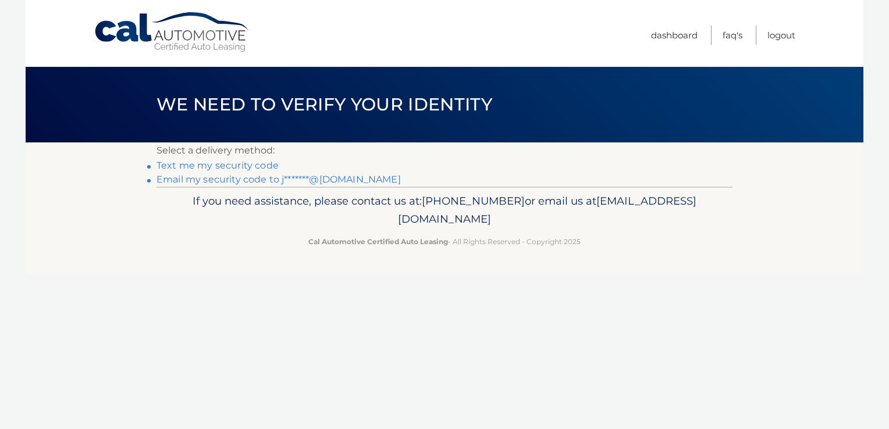
click at [250, 171] on link "Text me my security code" at bounding box center [217, 165] width 122 height 11
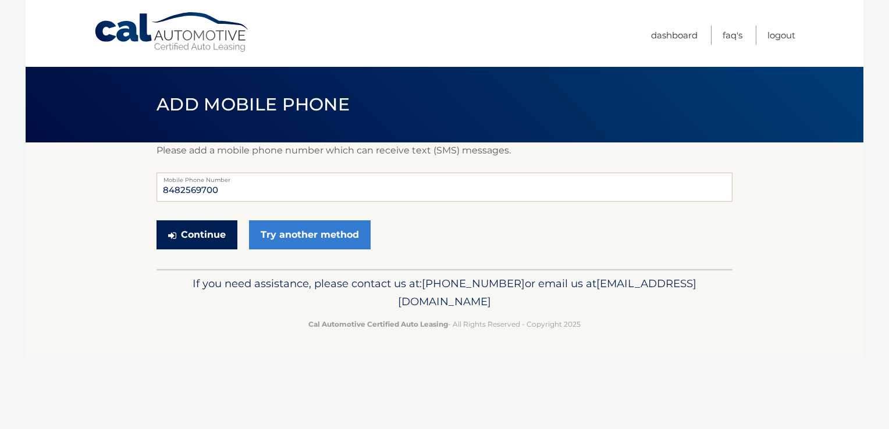
click at [206, 249] on button "Continue" at bounding box center [196, 234] width 81 height 29
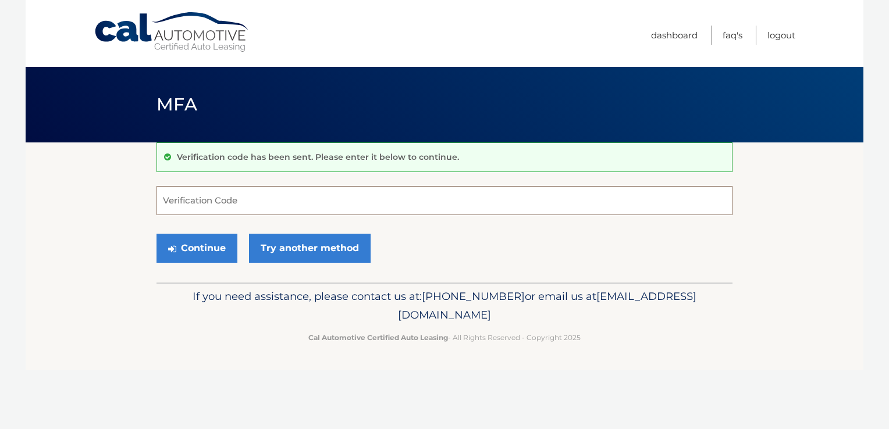
click at [234, 213] on input "Verification Code" at bounding box center [444, 200] width 576 height 29
type input "118811"
click at [156, 234] on button "Continue" at bounding box center [196, 248] width 81 height 29
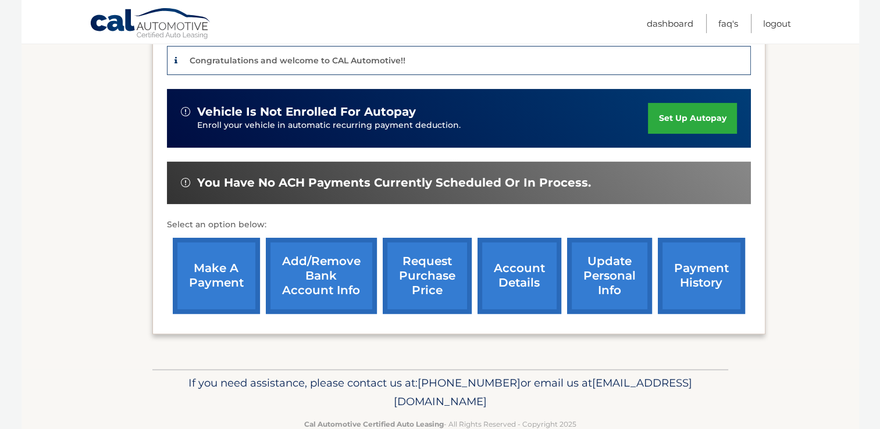
scroll to position [290, 0]
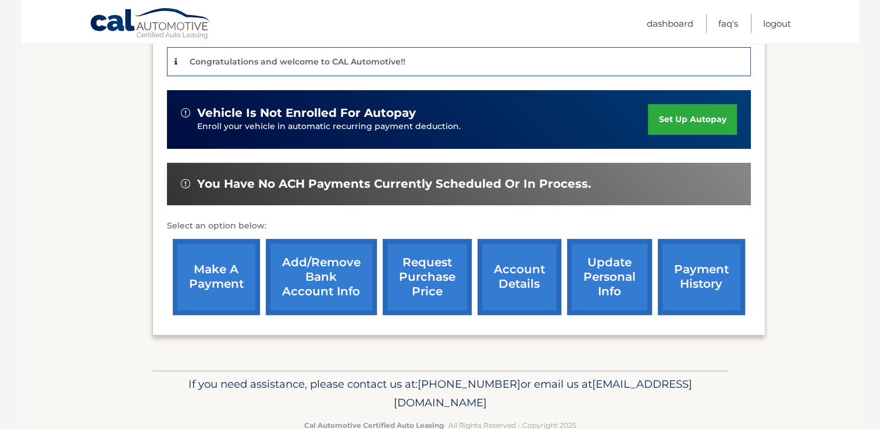
click at [515, 272] on link "account details" at bounding box center [519, 277] width 84 height 76
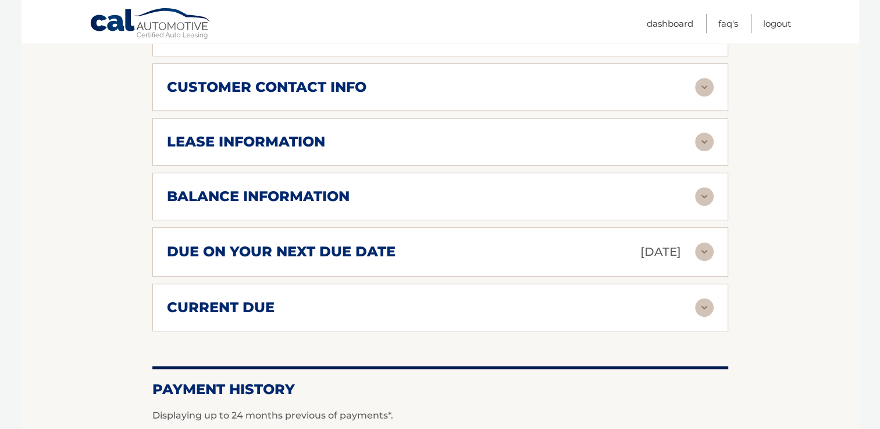
scroll to position [619, 0]
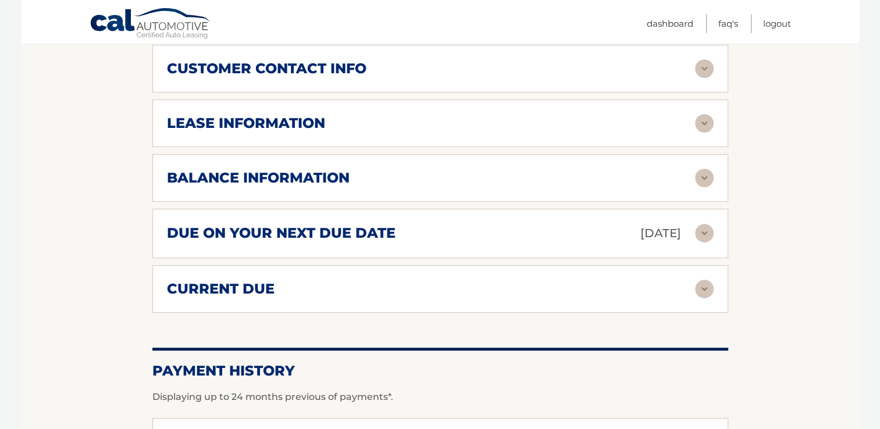
click at [705, 292] on img at bounding box center [704, 289] width 19 height 19
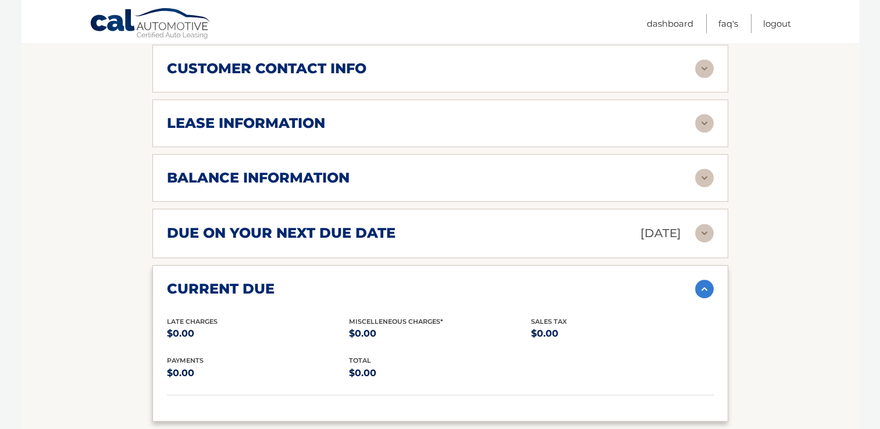
click at [702, 224] on img at bounding box center [704, 233] width 19 height 19
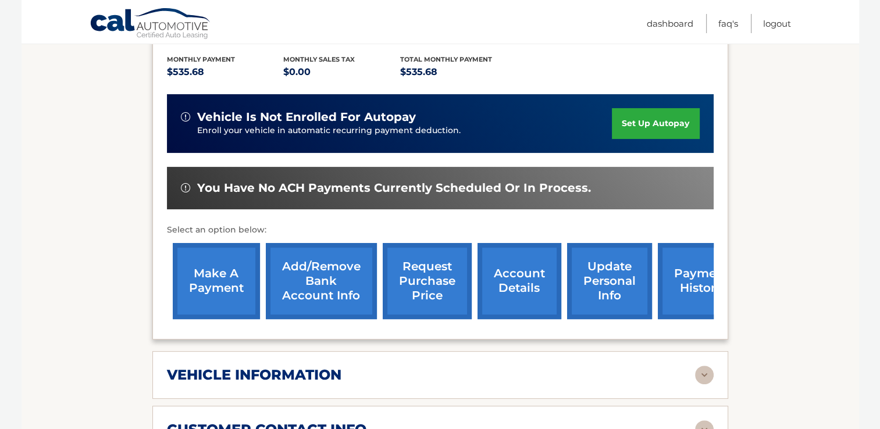
scroll to position [251, 0]
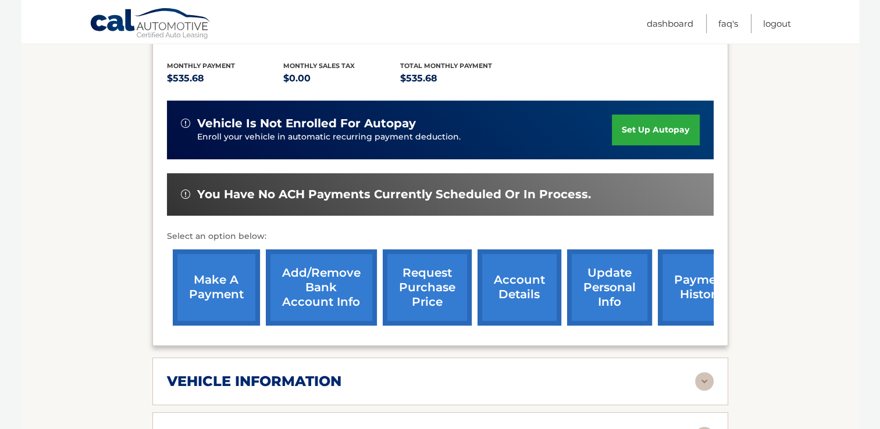
click at [223, 283] on link "make a payment" at bounding box center [216, 287] width 87 height 76
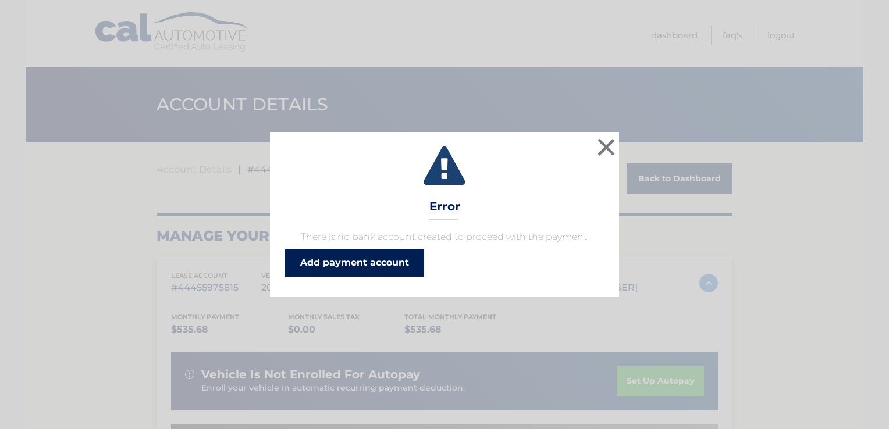
click at [376, 277] on link "Add payment account" at bounding box center [354, 263] width 140 height 28
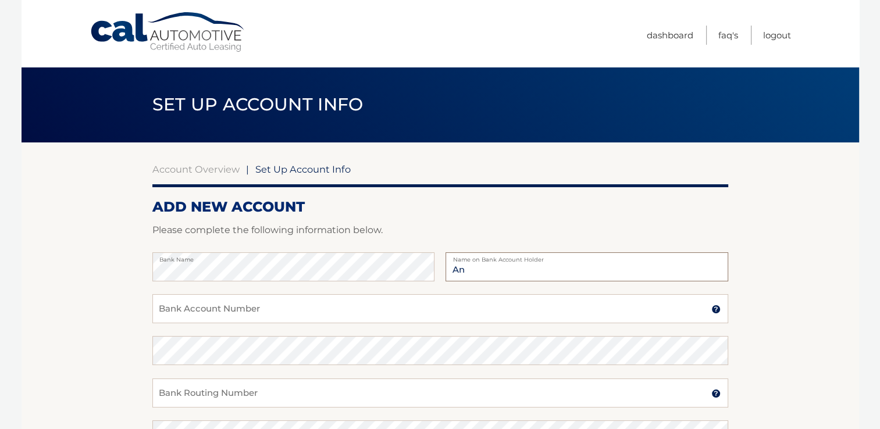
type input "A"
type input "[PERSON_NAME]"
click at [260, 317] on input "Bank Account Number" at bounding box center [440, 308] width 576 height 29
type input "381013917142"
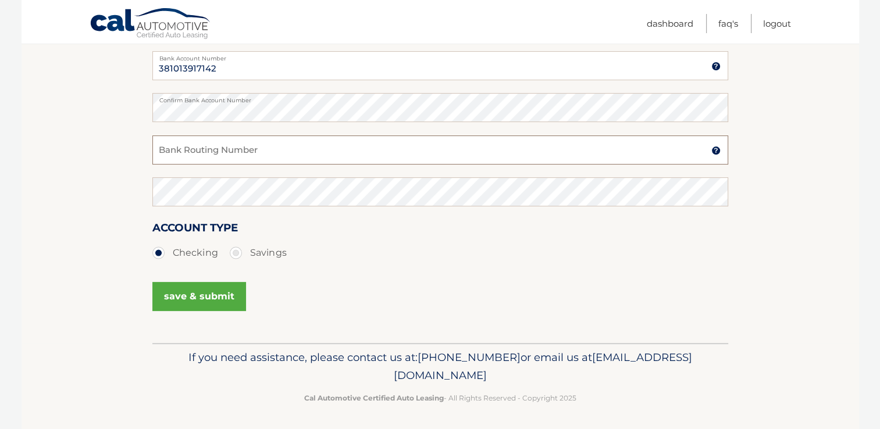
click at [236, 165] on input "Bank Routing Number" at bounding box center [440, 149] width 576 height 29
type input "021200339"
click at [214, 311] on button "save & submit" at bounding box center [199, 296] width 94 height 29
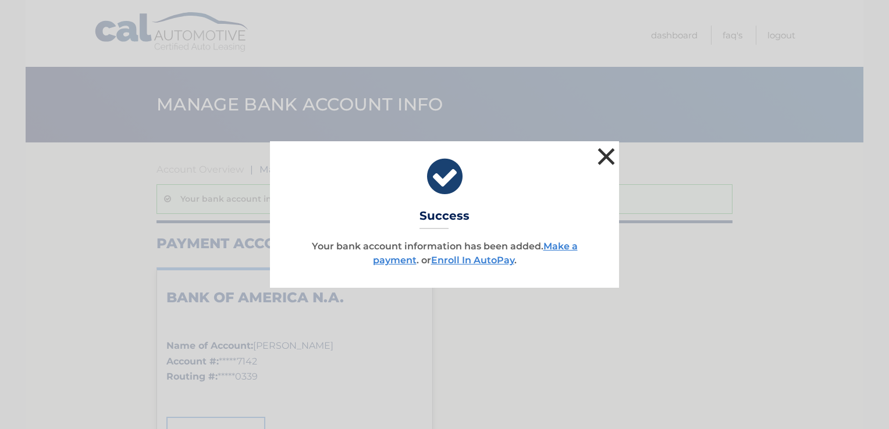
click at [602, 147] on button "×" at bounding box center [605, 156] width 23 height 23
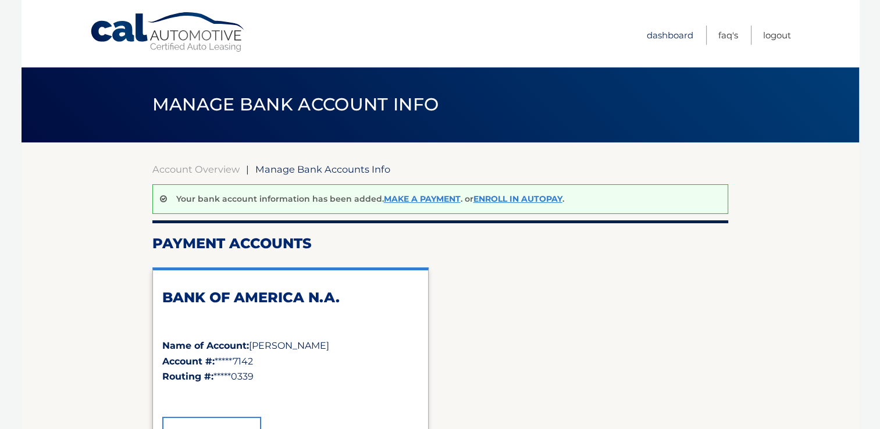
click at [654, 33] on link "Dashboard" at bounding box center [670, 35] width 47 height 19
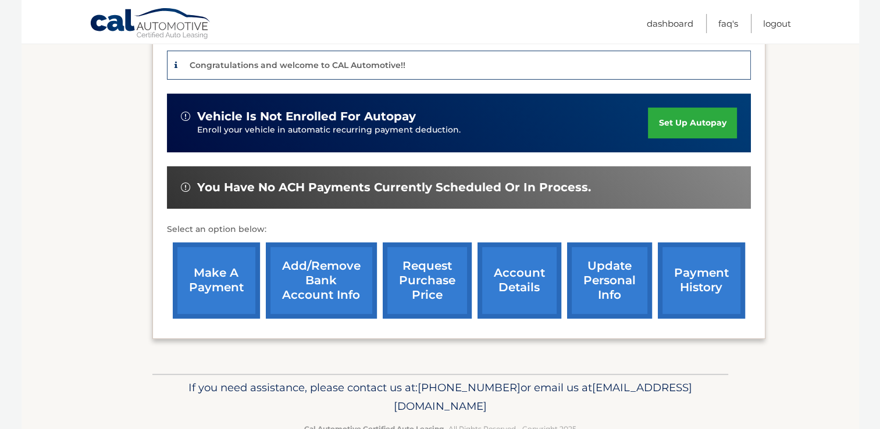
scroll to position [288, 0]
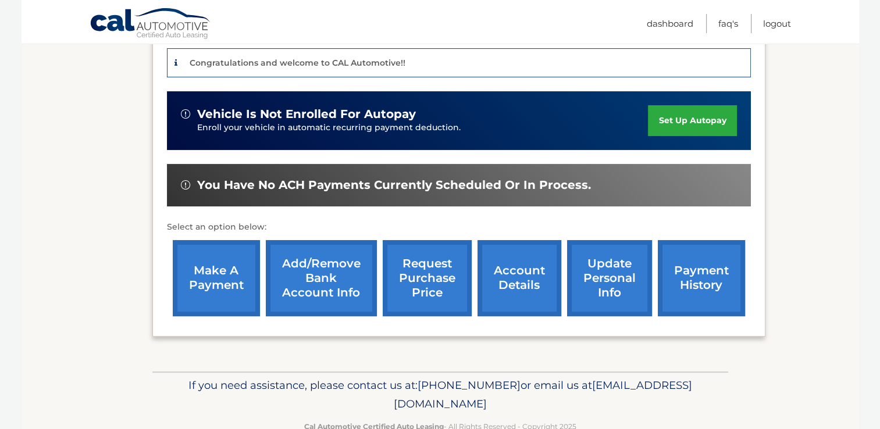
click at [220, 287] on link "make a payment" at bounding box center [216, 278] width 87 height 76
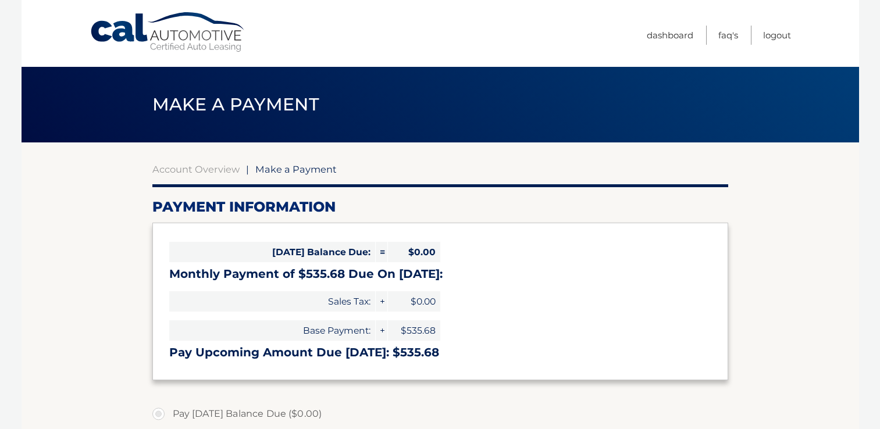
select select "MjNlOWQ0NmEtNjFhYi00MTViLThhMWUtMmM2NmQxYzUzODk1"
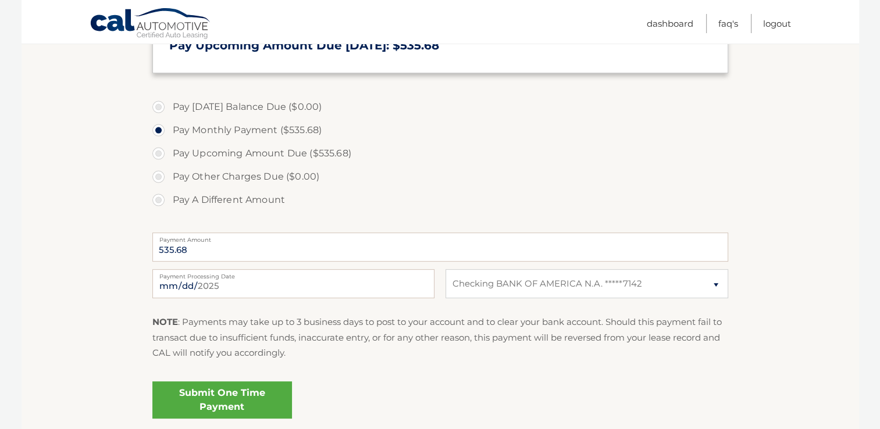
scroll to position [329, 0]
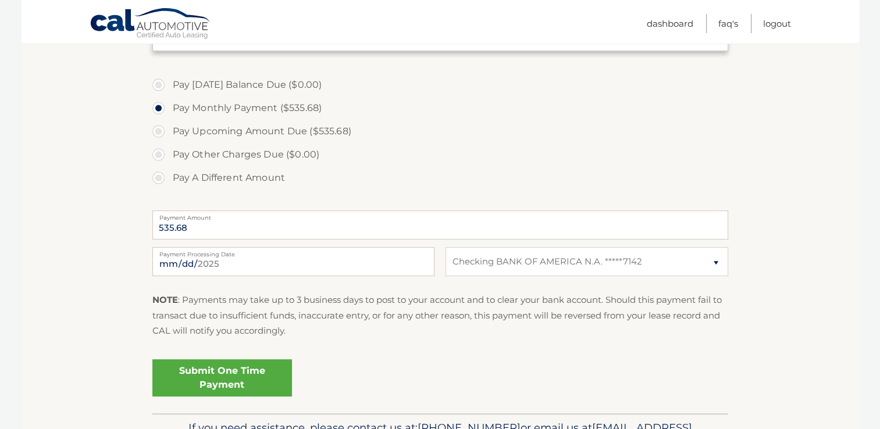
click at [156, 143] on label "Pay Upcoming Amount Due ($535.68)" at bounding box center [440, 131] width 576 height 23
click at [157, 138] on input "Pay Upcoming Amount Due ($535.68)" at bounding box center [163, 129] width 12 height 19
radio input "true"
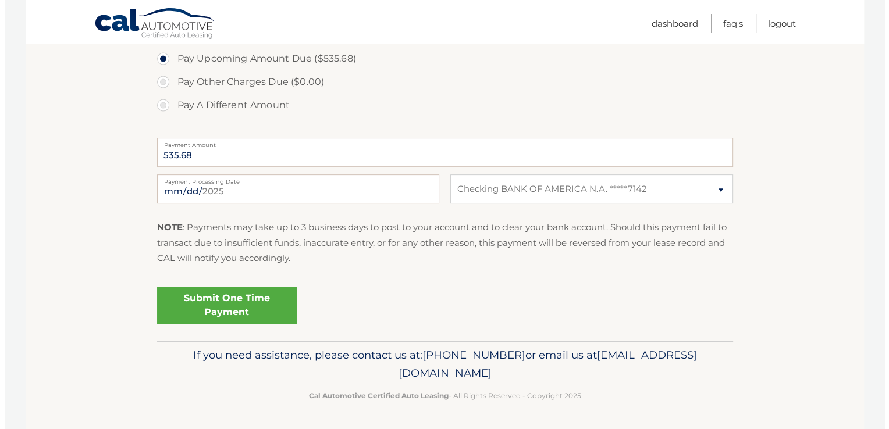
scroll to position [434, 0]
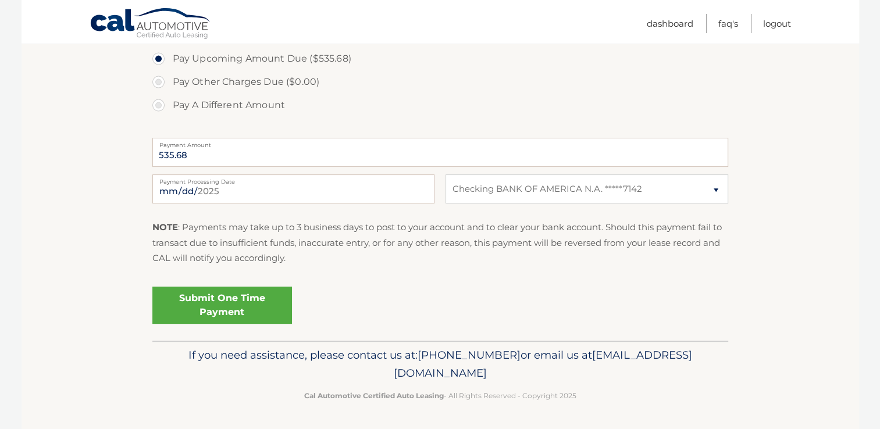
click at [228, 324] on link "Submit One Time Payment" at bounding box center [222, 305] width 140 height 37
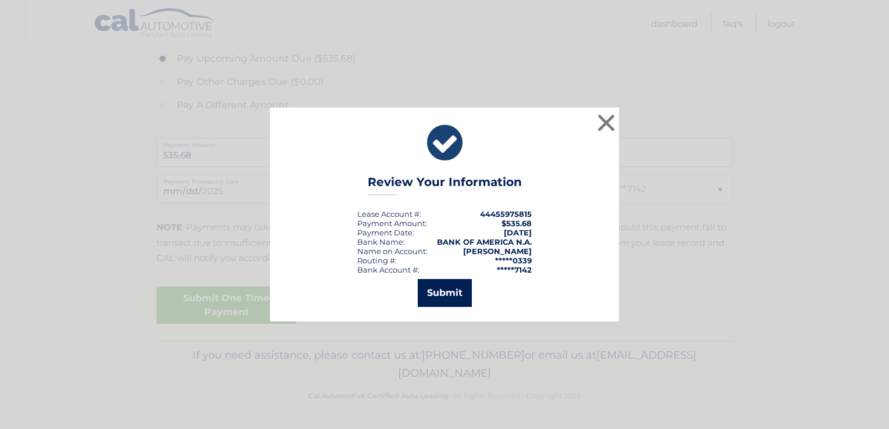
click at [451, 300] on button "Submit" at bounding box center [445, 293] width 54 height 28
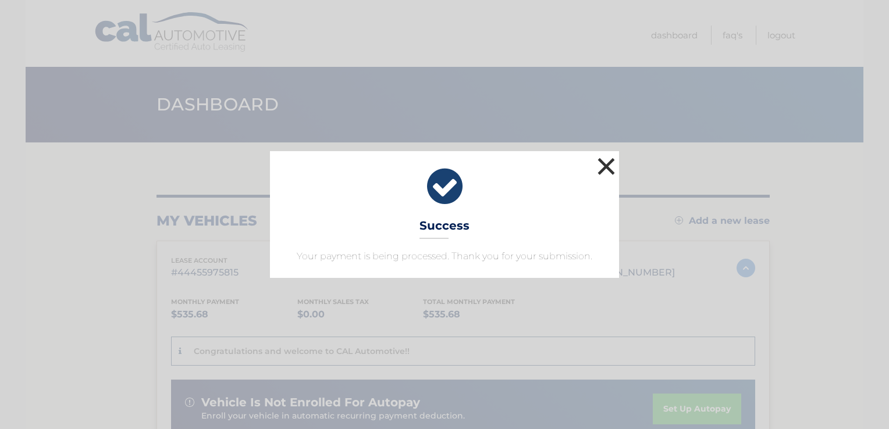
click at [602, 157] on button "×" at bounding box center [605, 166] width 23 height 23
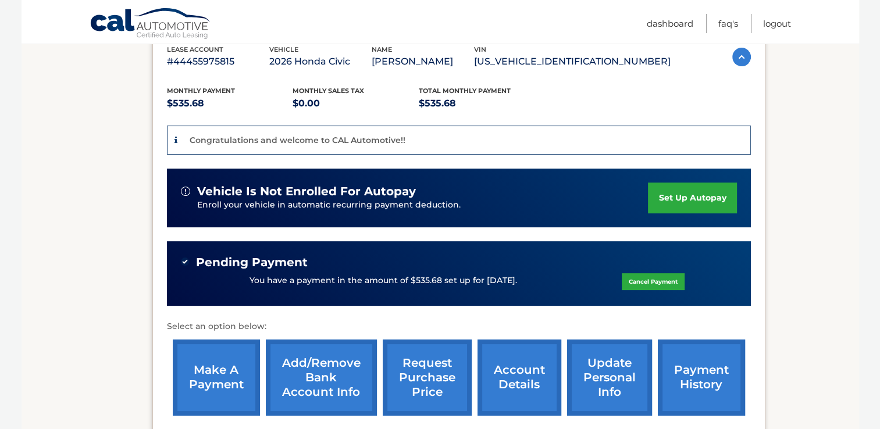
scroll to position [212, 0]
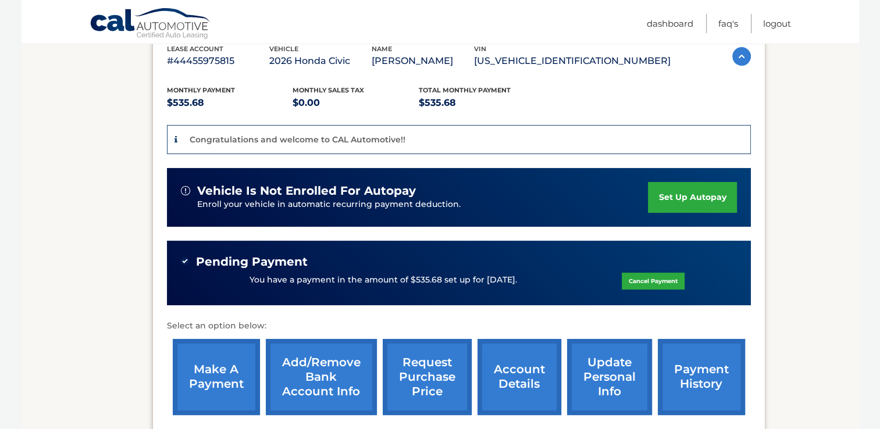
click at [811, 15] on div "Cal Automotive Menu Dashboard FAQ's Logout" at bounding box center [440, 22] width 837 height 44
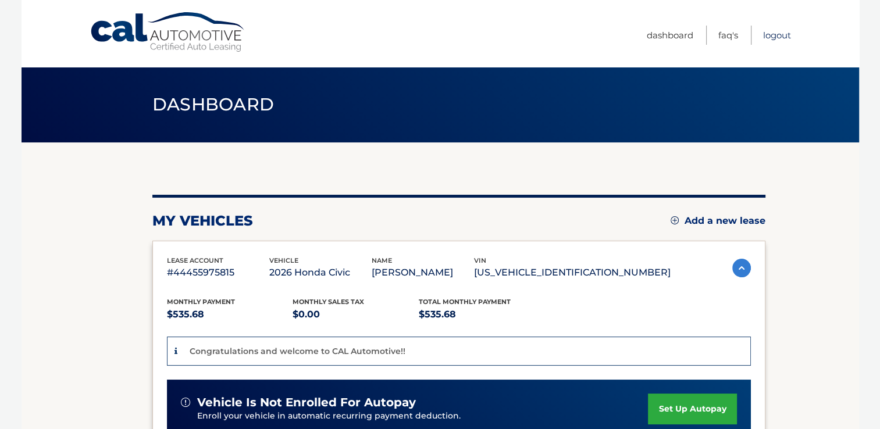
click at [784, 34] on link "Logout" at bounding box center [777, 35] width 28 height 19
